Goal: Navigation & Orientation: Understand site structure

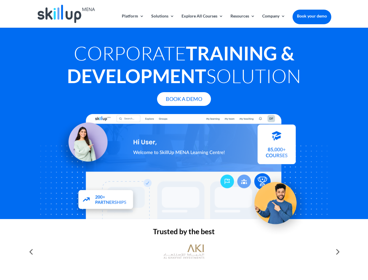
click at [184, 140] on div at bounding box center [184, 166] width 295 height 105
click at [162, 21] on link "Solutions" at bounding box center [162, 21] width 23 height 14
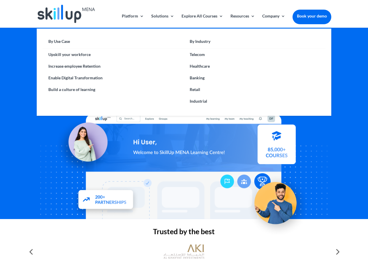
click at [202, 21] on link "Explore All Courses" at bounding box center [203, 21] width 42 height 14
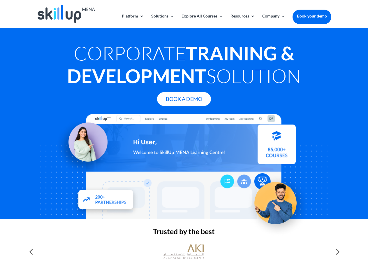
click at [242, 21] on link "Resources" at bounding box center [243, 21] width 25 height 14
click at [274, 21] on link "Company" at bounding box center [274, 21] width 23 height 14
click at [184, 252] on img at bounding box center [184, 252] width 41 height 20
